Goal: Navigation & Orientation: Find specific page/section

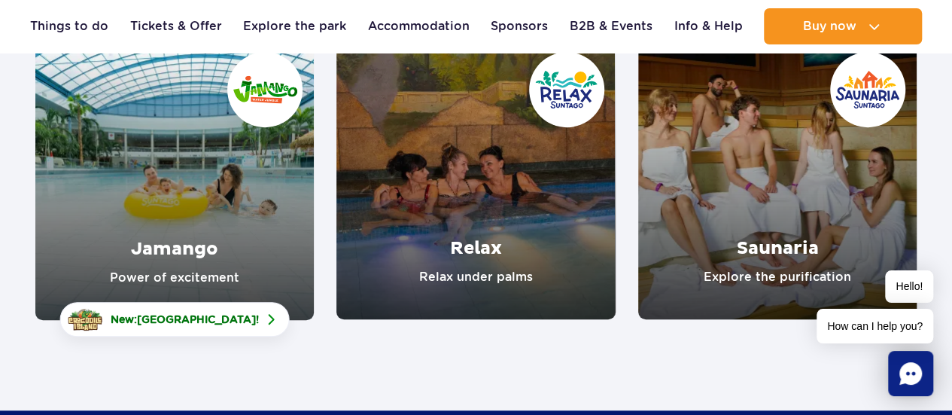
scroll to position [226, 0]
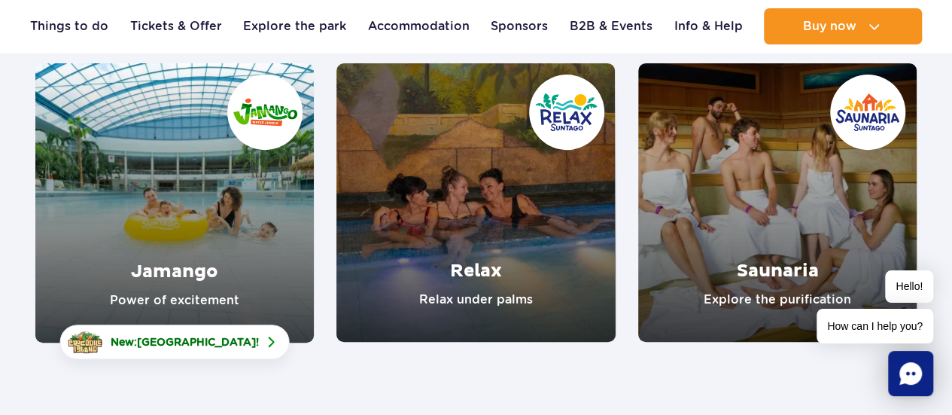
click at [215, 209] on link "Jamango" at bounding box center [174, 202] width 279 height 279
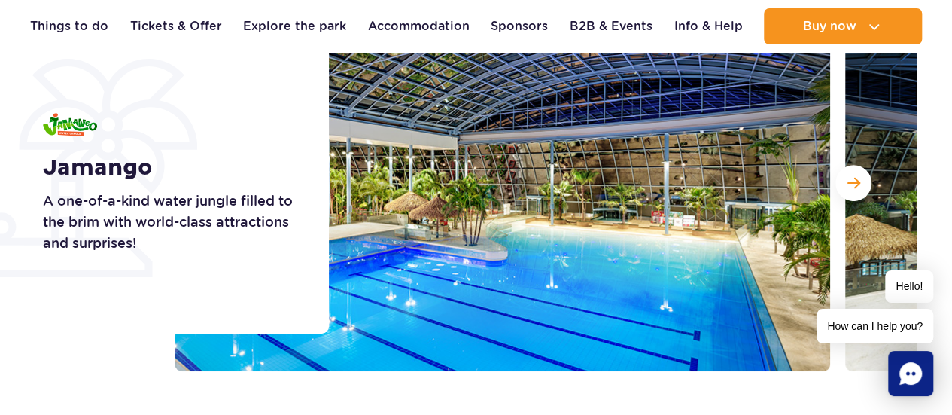
scroll to position [226, 0]
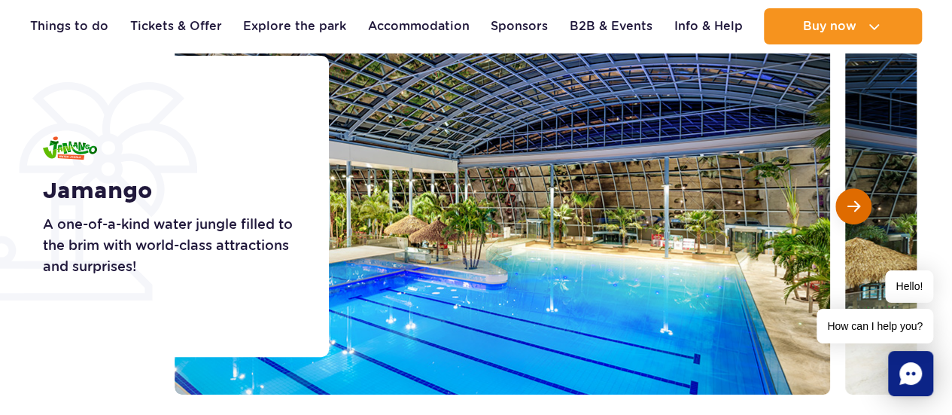
click at [845, 205] on button "Next slide" at bounding box center [854, 206] width 36 height 36
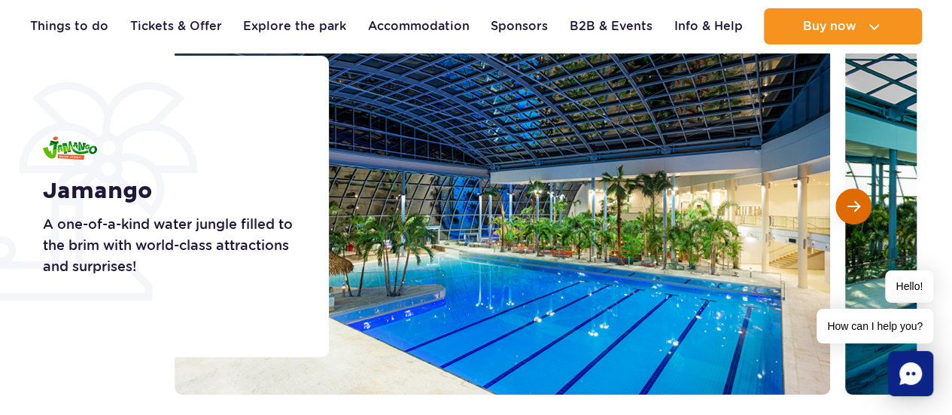
click at [845, 205] on button "Next slide" at bounding box center [854, 206] width 36 height 36
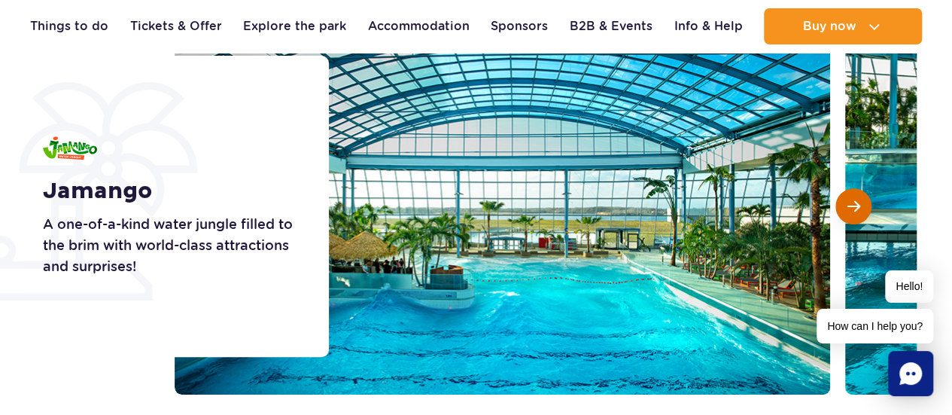
click at [845, 205] on button "Next slide" at bounding box center [854, 206] width 36 height 36
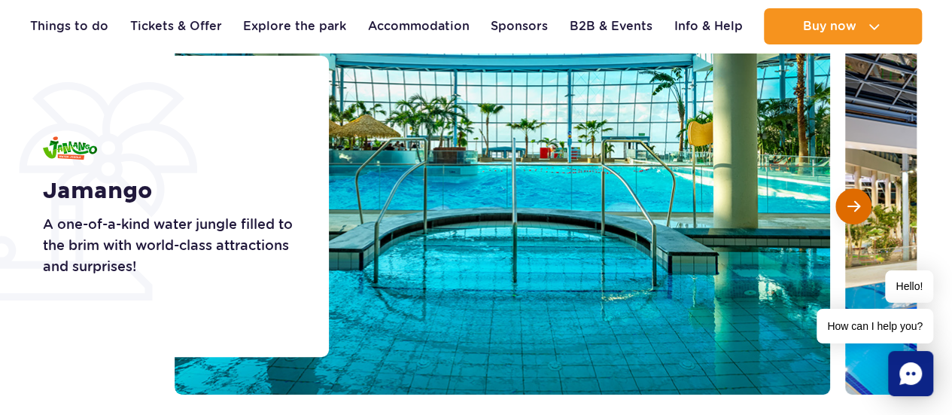
click at [845, 205] on button "Next slide" at bounding box center [854, 206] width 36 height 36
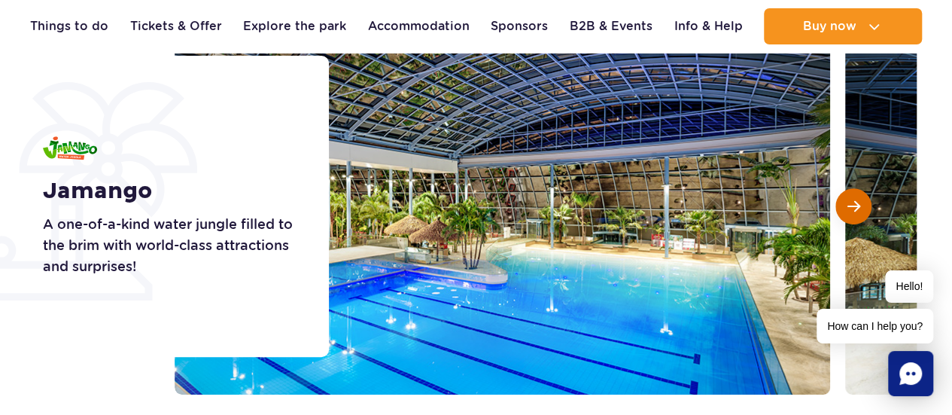
click at [845, 205] on button "Next slide" at bounding box center [854, 206] width 36 height 36
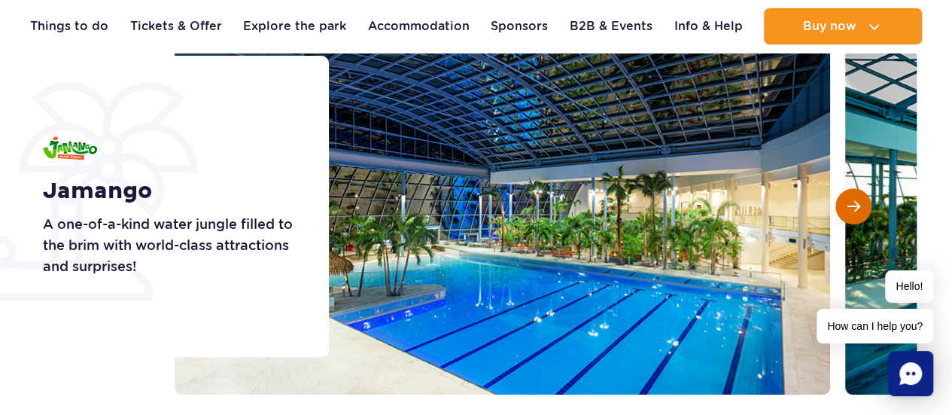
click at [845, 205] on button "Next slide" at bounding box center [854, 206] width 36 height 36
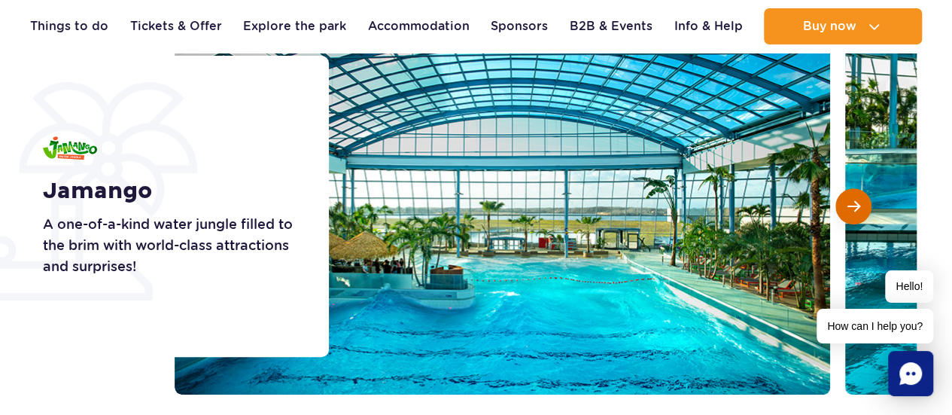
click at [845, 205] on button "Next slide" at bounding box center [854, 206] width 36 height 36
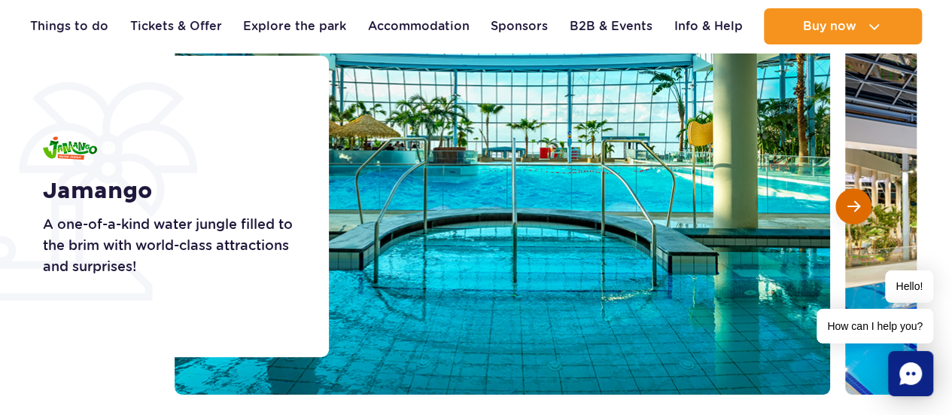
click at [845, 205] on button "Next slide" at bounding box center [854, 206] width 36 height 36
